Goal: Task Accomplishment & Management: Complete application form

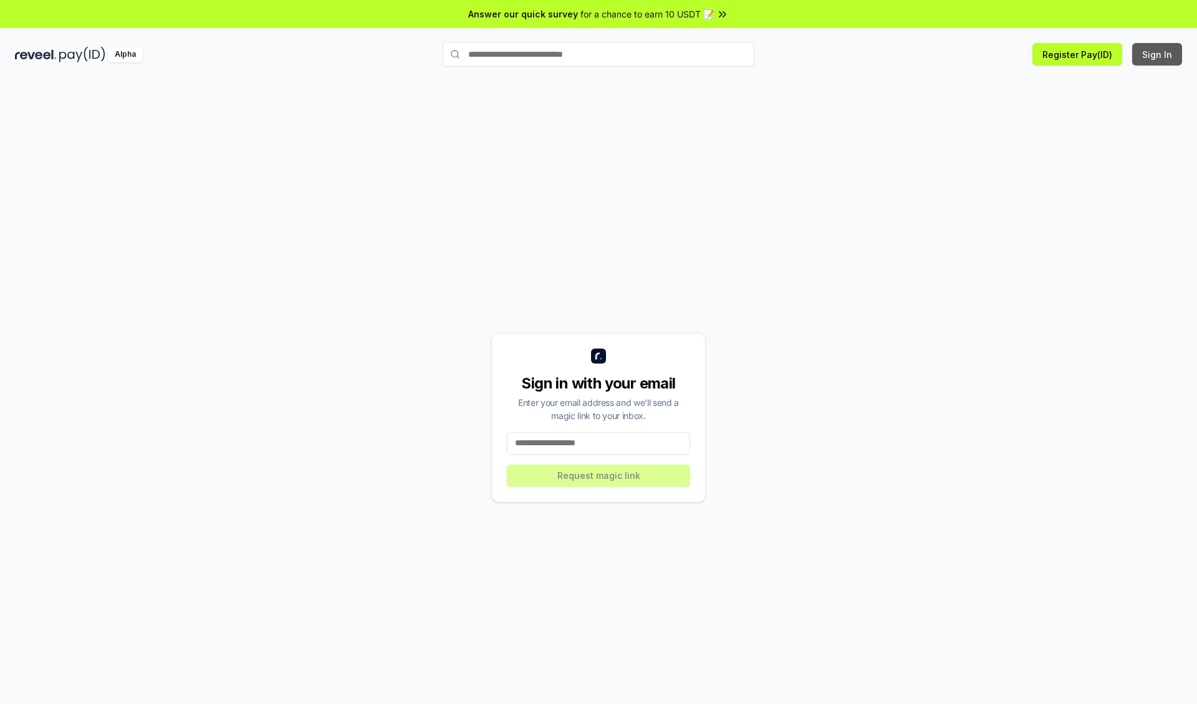
click at [1158, 54] on button "Sign In" at bounding box center [1157, 54] width 50 height 22
type input "**********"
click at [599, 475] on button "Request magic link" at bounding box center [598, 475] width 183 height 22
